Goal: Obtain resource: Download file/media

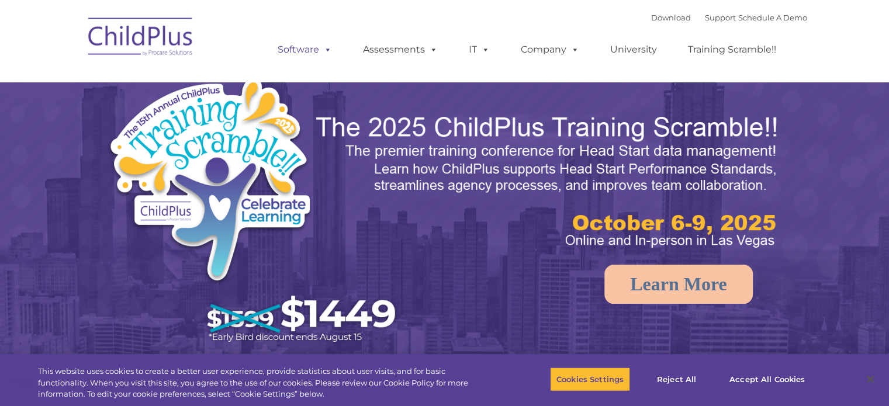
select select "MEDIUM"
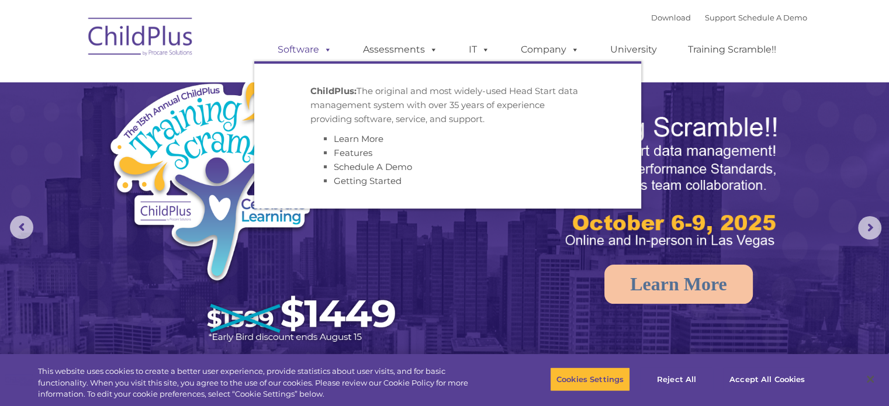
click at [323, 50] on span at bounding box center [325, 49] width 13 height 11
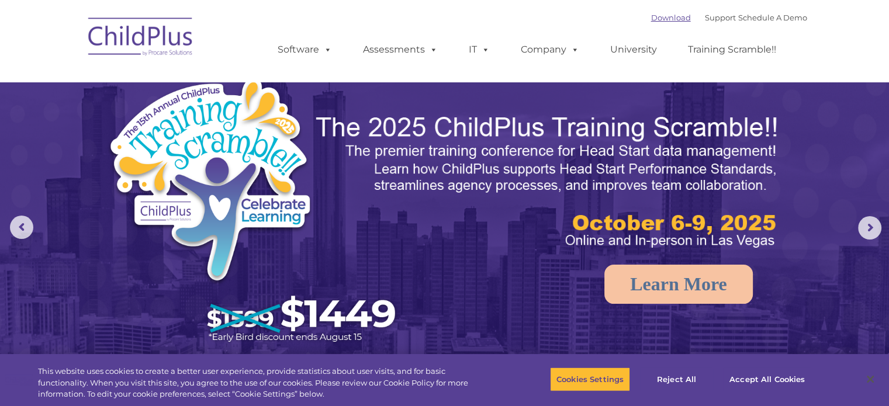
click at [660, 18] on link "Download" at bounding box center [671, 17] width 40 height 9
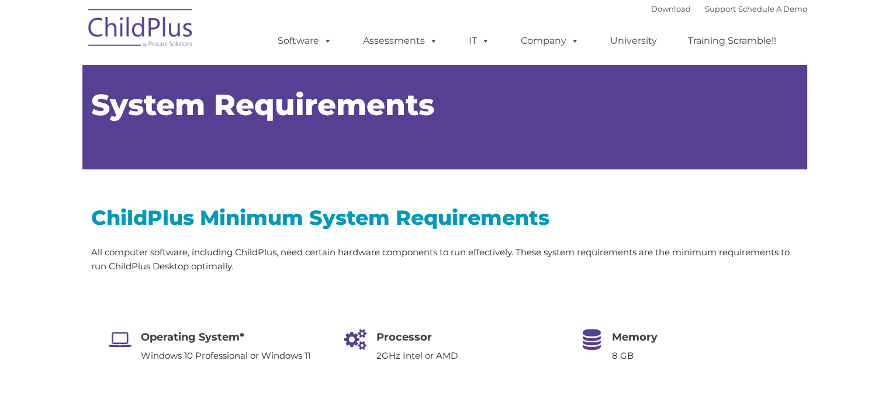
type input ""
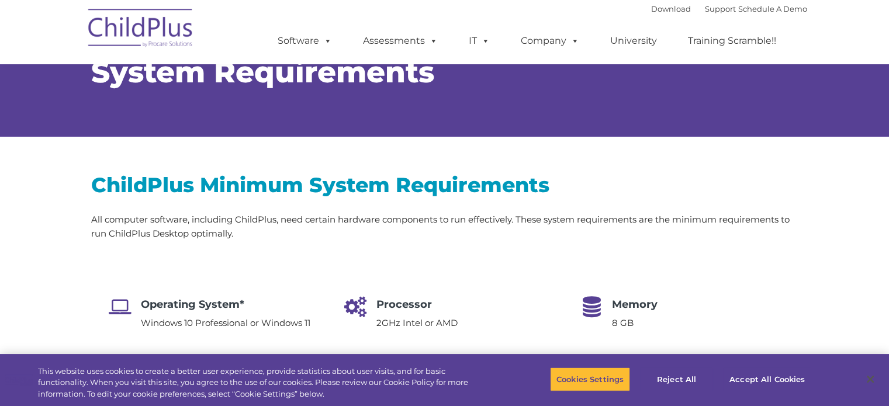
scroll to position [168, 0]
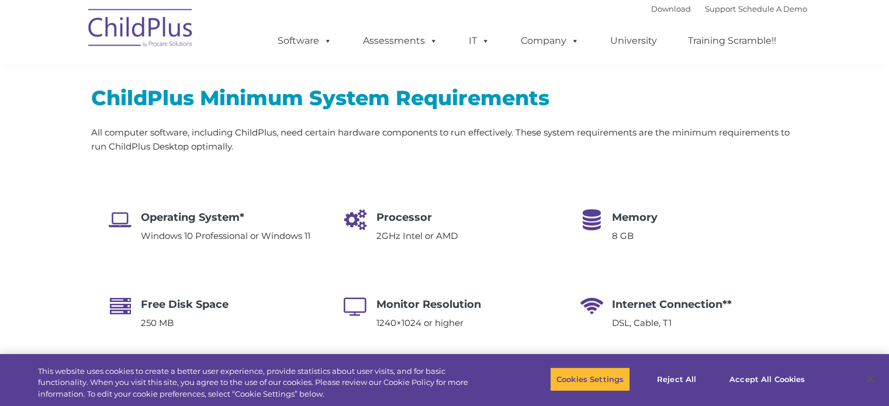
select select "MEDIUM"
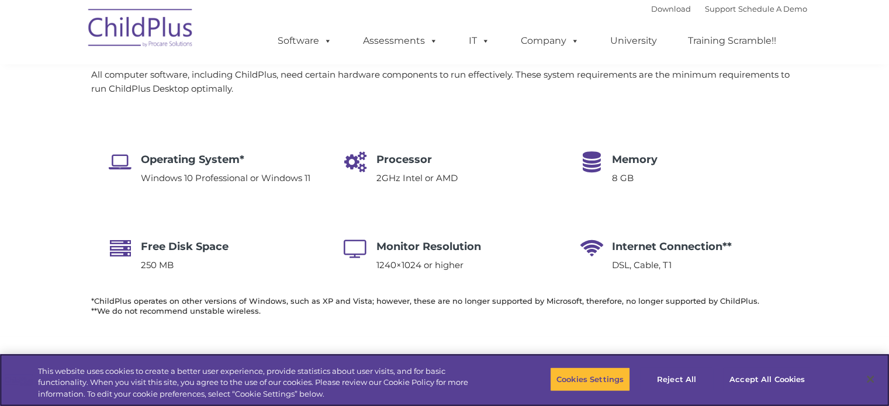
scroll to position [0, 0]
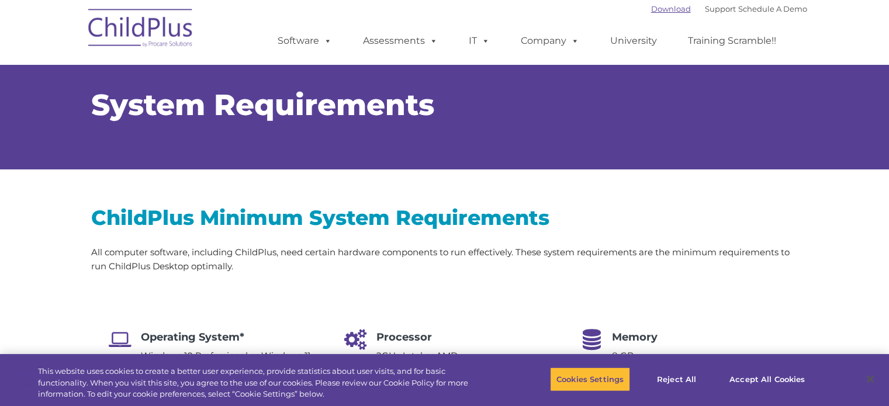
click at [651, 11] on link "Download" at bounding box center [671, 8] width 40 height 9
